Goal: Navigation & Orientation: Find specific page/section

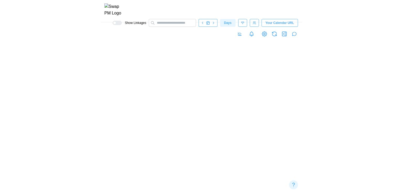
scroll to position [0, 30909]
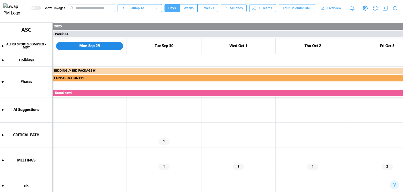
type textarea "*"
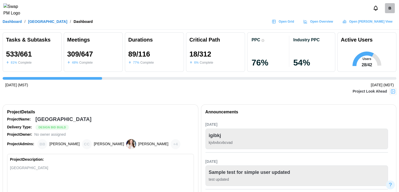
scroll to position [0, 4478]
